Goal: Find specific page/section: Find specific page/section

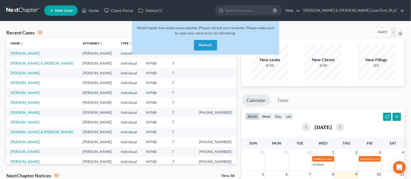
drag, startPoint x: 0, startPoint y: 0, endPoint x: 198, endPoint y: 46, distance: 203.5
click at [198, 46] on button "Refresh" at bounding box center [205, 45] width 23 height 11
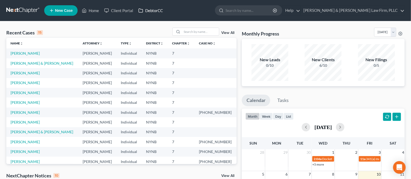
click at [152, 10] on link "DebtorCC" at bounding box center [151, 10] width 30 height 9
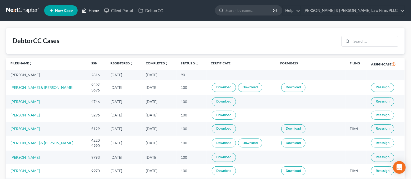
click at [85, 8] on icon at bounding box center [84, 10] width 5 height 6
